Goal: Task Accomplishment & Management: Manage account settings

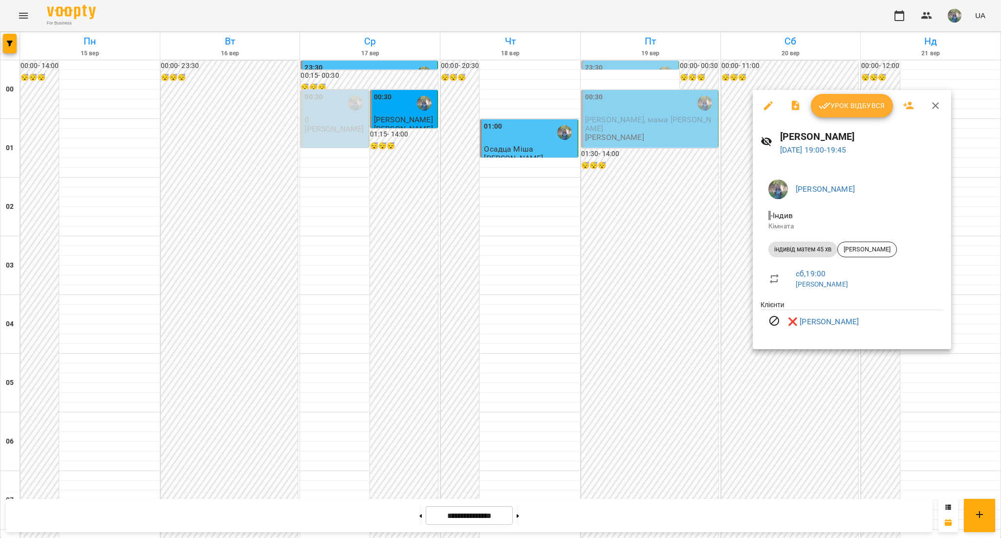
scroll to position [847, 0]
click at [506, 323] on div at bounding box center [500, 269] width 1001 height 538
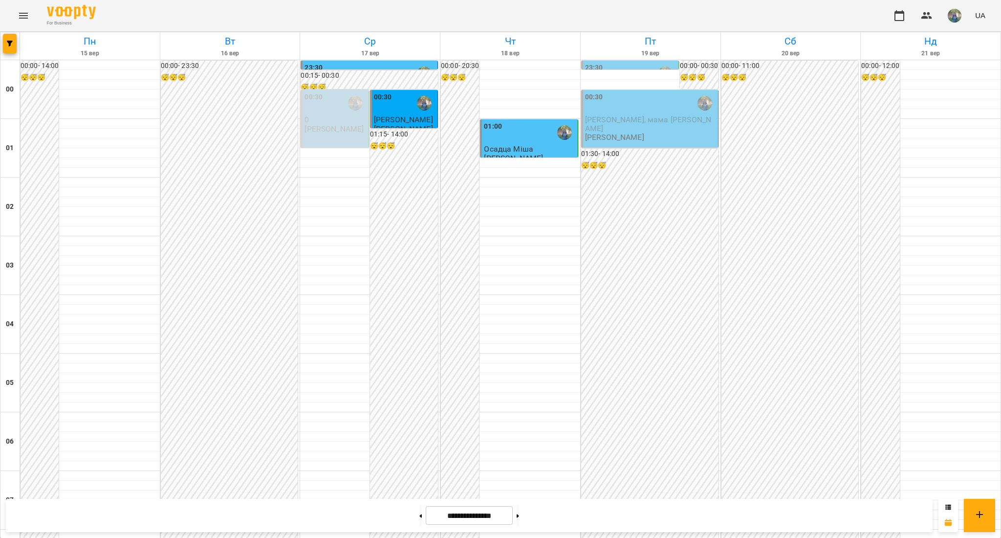
scroll to position [0, 0]
click at [623, 121] on span "[PERSON_NAME], мама [PERSON_NAME]" at bounding box center [648, 124] width 126 height 18
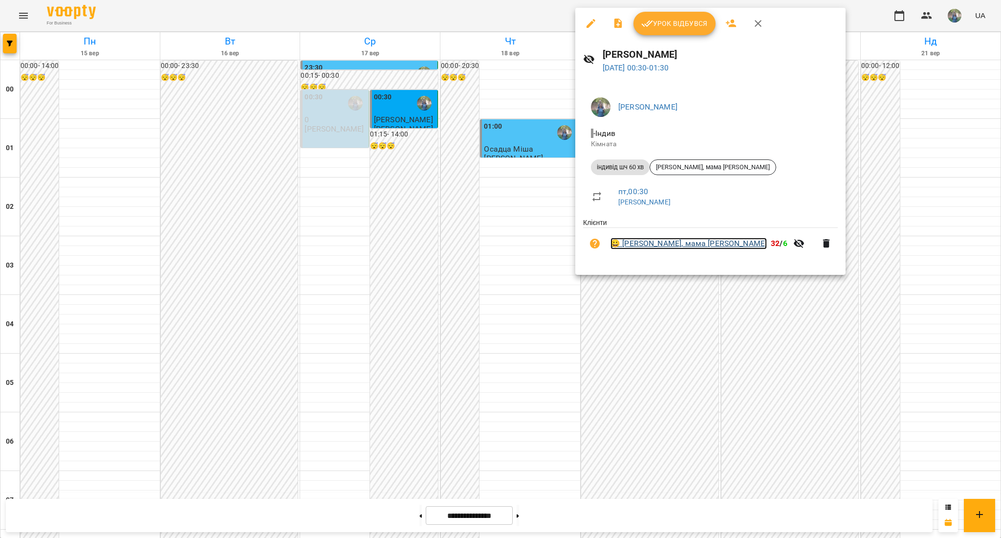
click at [637, 247] on link "😀 [PERSON_NAME], мама [PERSON_NAME]" at bounding box center [689, 244] width 156 height 12
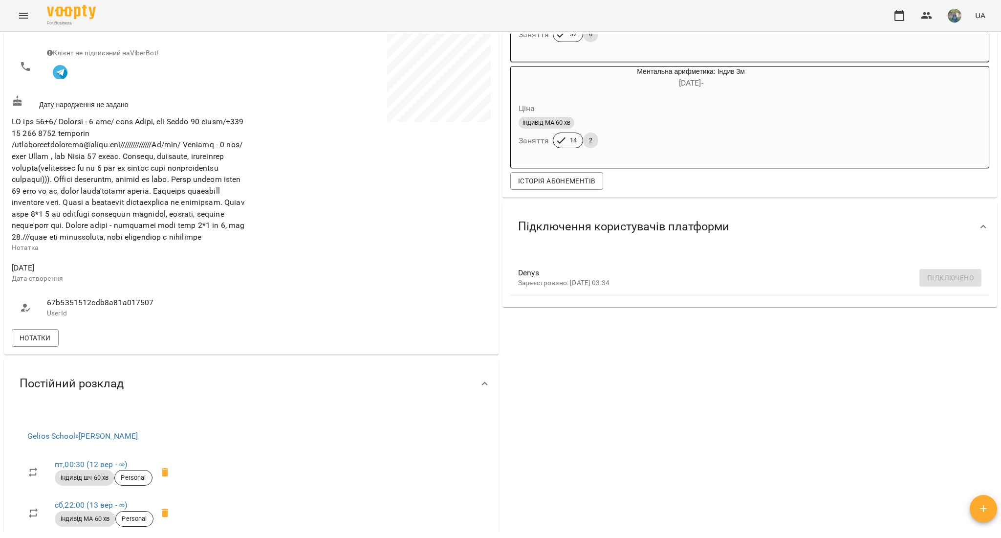
scroll to position [261, 0]
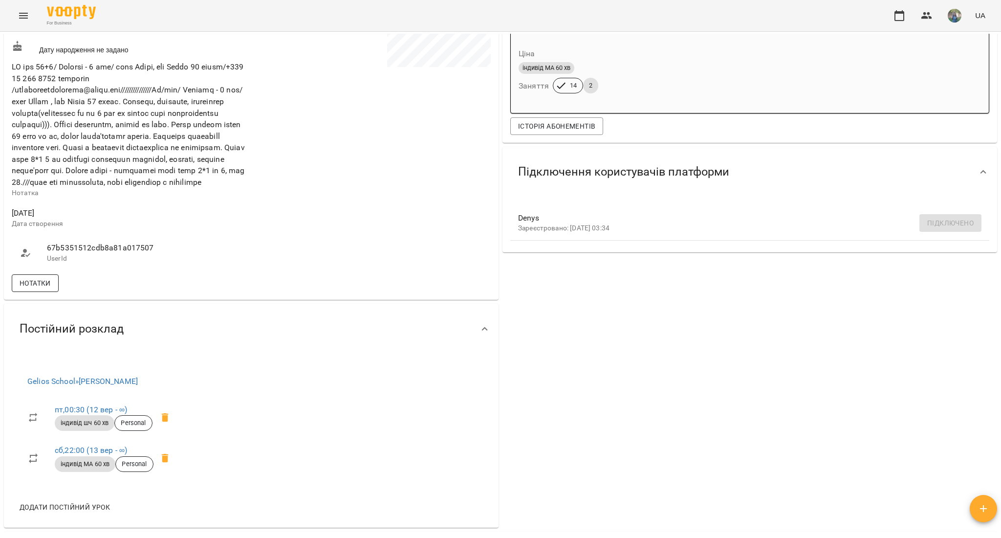
click at [49, 289] on span "Нотатки" at bounding box center [35, 283] width 31 height 12
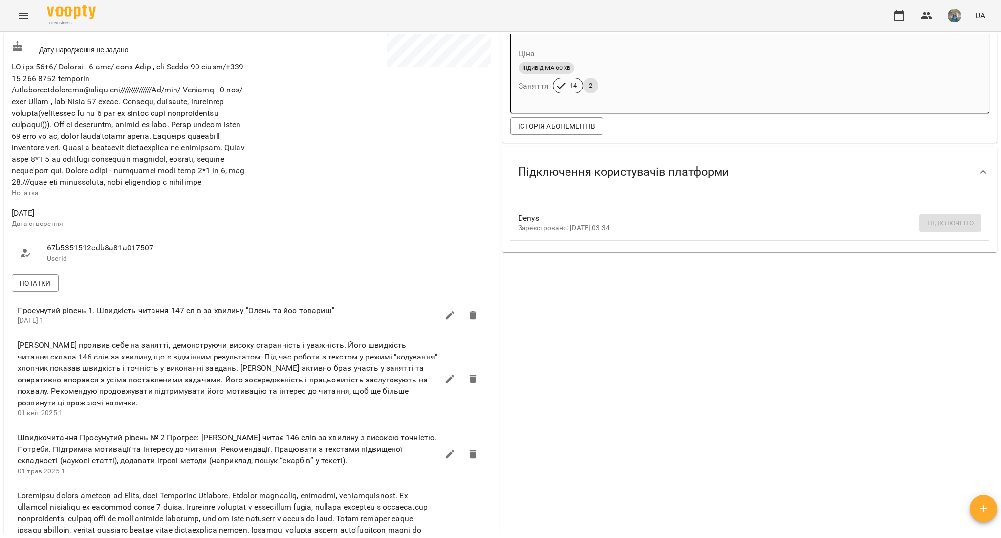
click at [23, 12] on icon "Menu" at bounding box center [24, 16] width 12 height 12
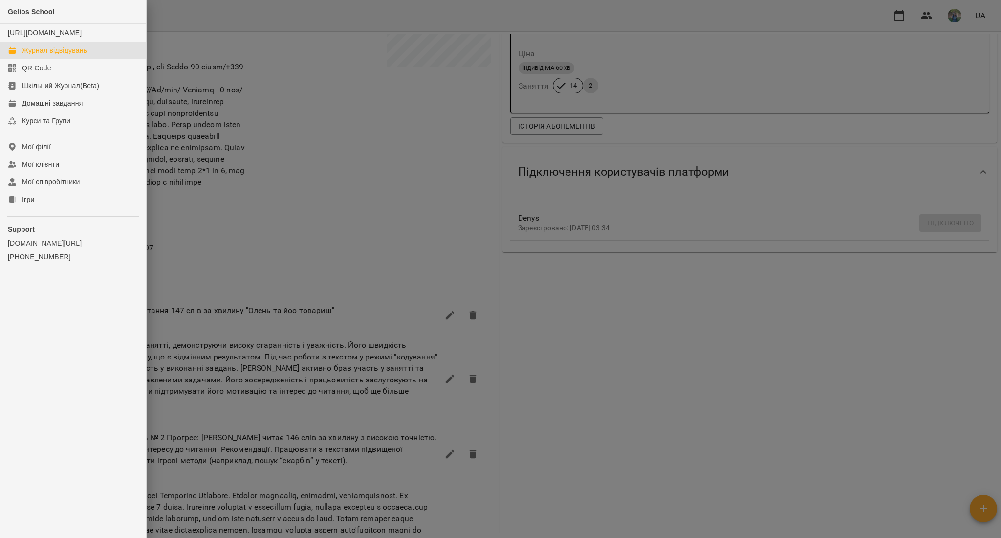
click at [64, 55] on div "Журнал відвідувань" at bounding box center [54, 50] width 65 height 10
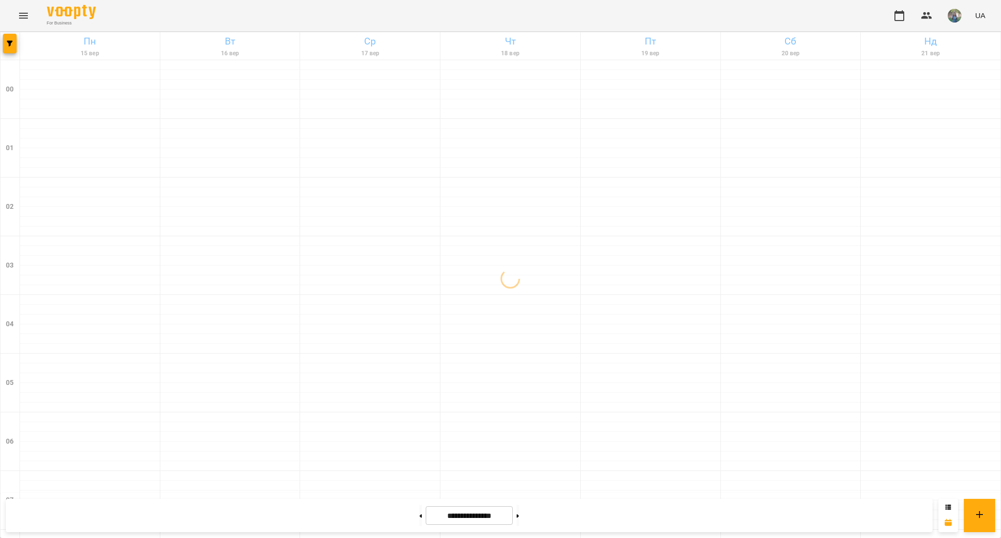
scroll to position [974, 0]
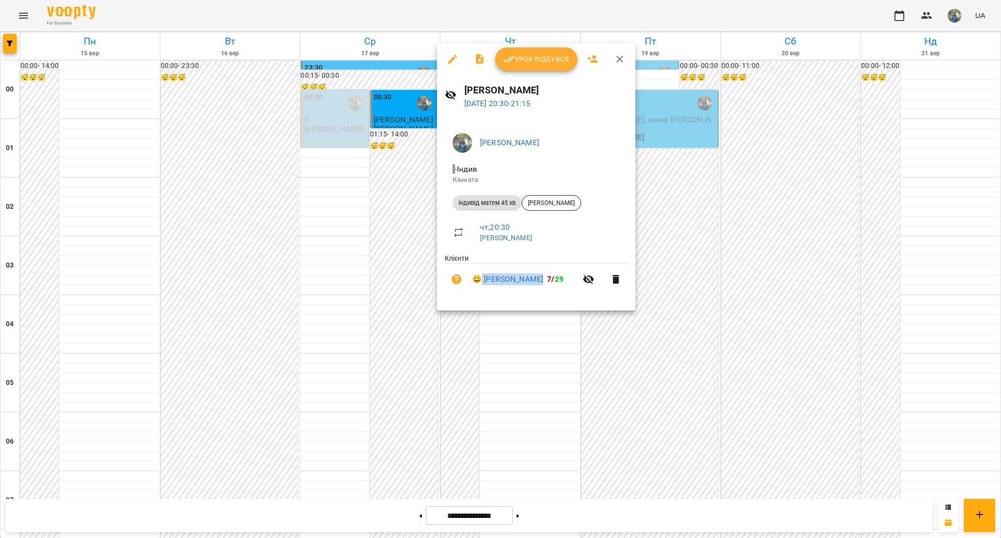
drag, startPoint x: 481, startPoint y: 271, endPoint x: 561, endPoint y: 286, distance: 81.6
click at [561, 286] on li "😀 [PERSON_NAME] 7 / 29" at bounding box center [536, 279] width 183 height 31
copy link "[PERSON_NAME]"
